Goal: Find specific page/section: Find specific page/section

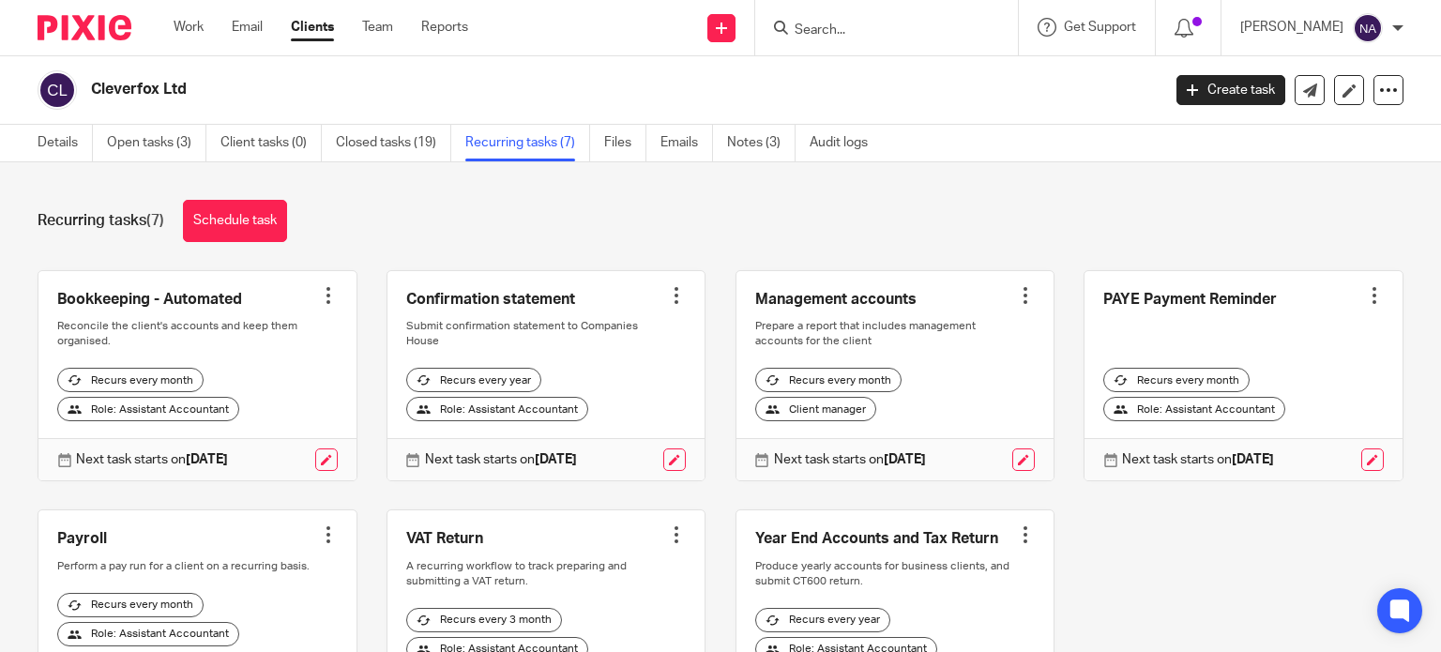
click at [869, 29] on input "Search" at bounding box center [877, 31] width 169 height 17
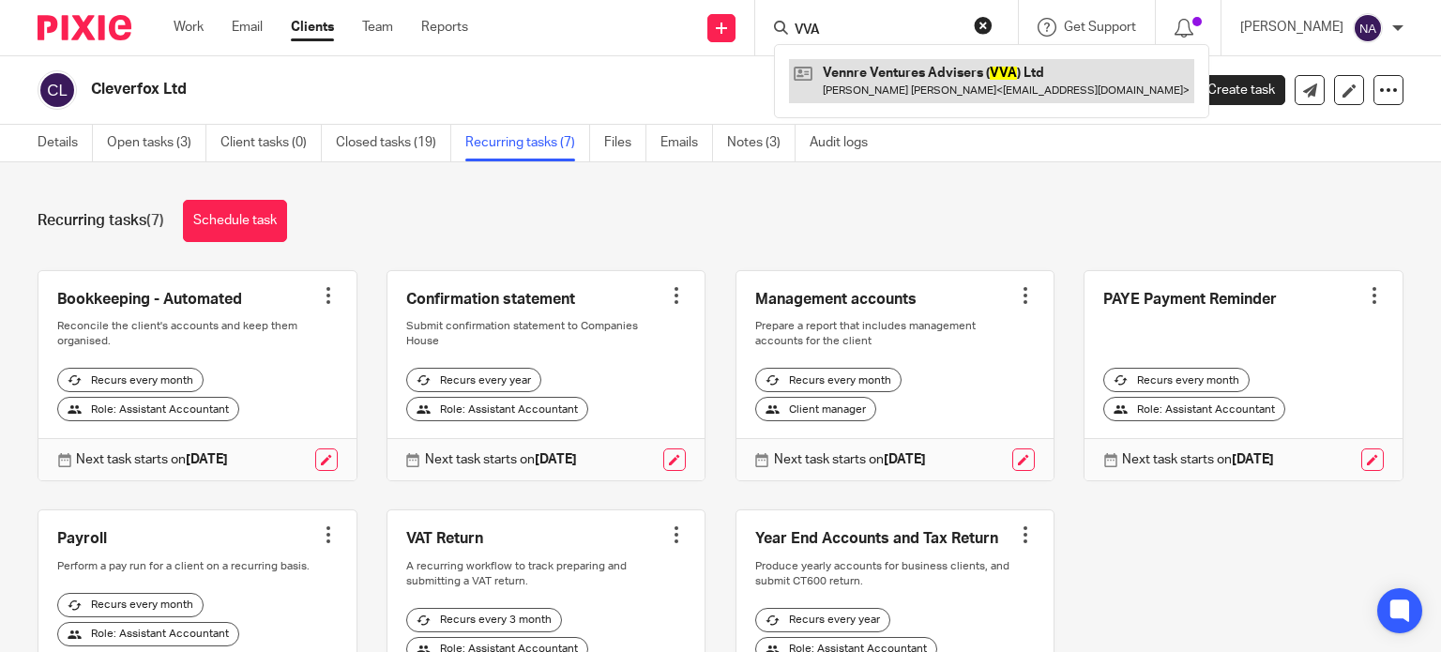
type input "VVA"
click at [963, 87] on link at bounding box center [991, 80] width 405 height 43
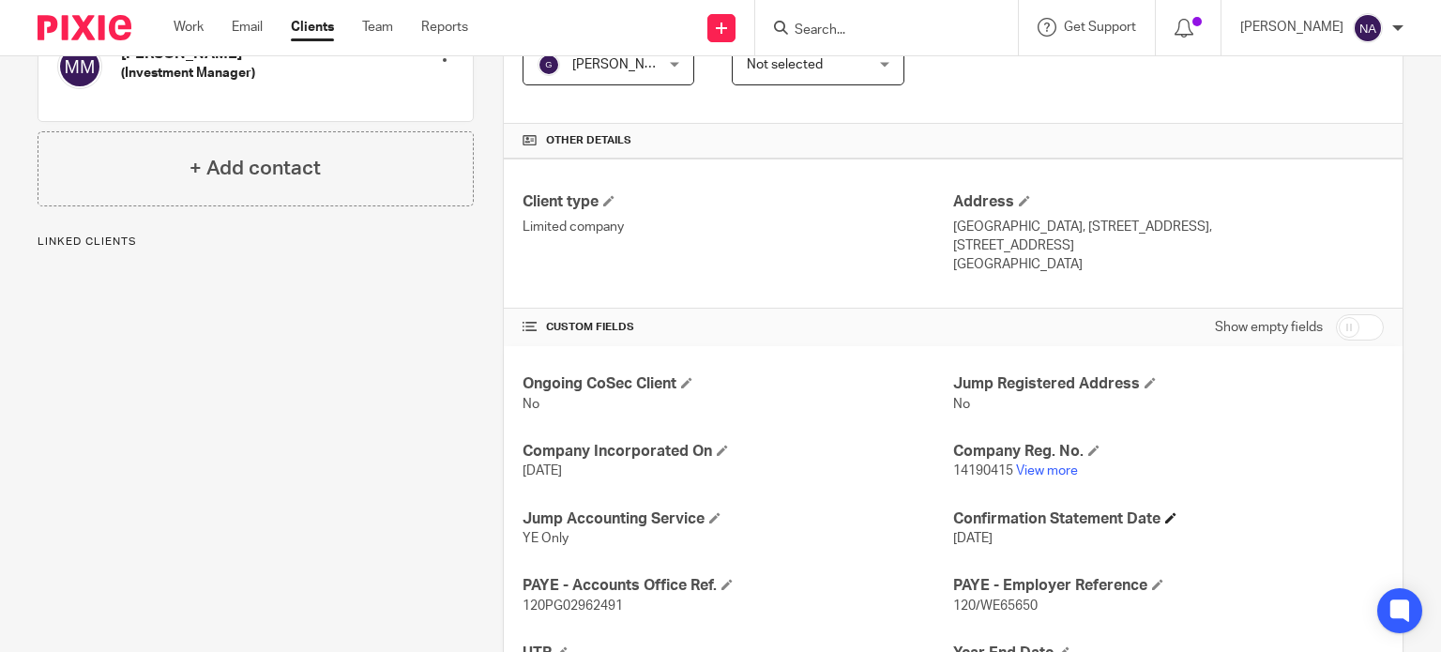
scroll to position [375, 0]
click at [1049, 472] on link "View more" at bounding box center [1047, 469] width 62 height 13
